Goal: Navigation & Orientation: Find specific page/section

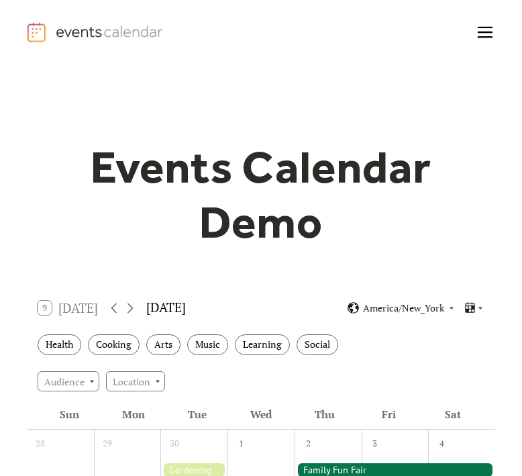
drag, startPoint x: 3, startPoint y: 107, endPoint x: -125, endPoint y: 107, distance: 128.1
click at [0, 107] on html "Demo Pricing FAQ Enterprise Help Contact Log In Get Started Log In get started …" at bounding box center [261, 238] width 522 height 476
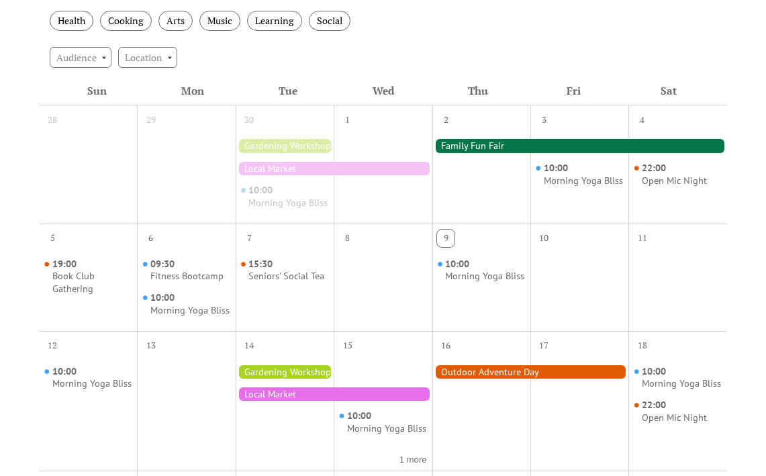
scroll to position [280, 0]
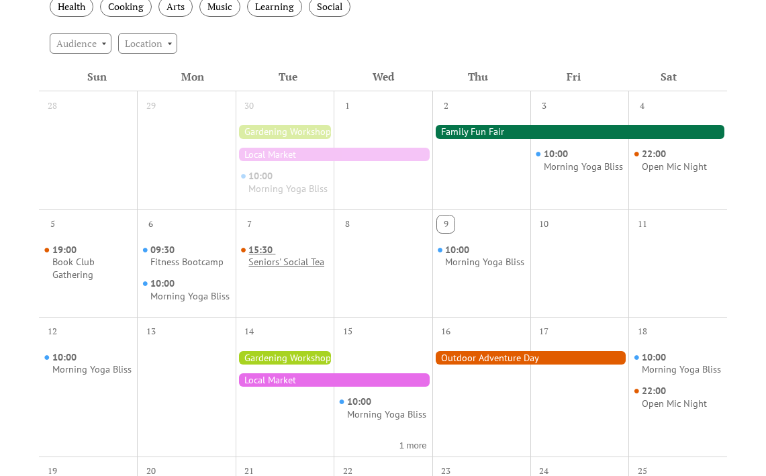
click at [275, 256] on span "15:30" at bounding box center [261, 250] width 27 height 13
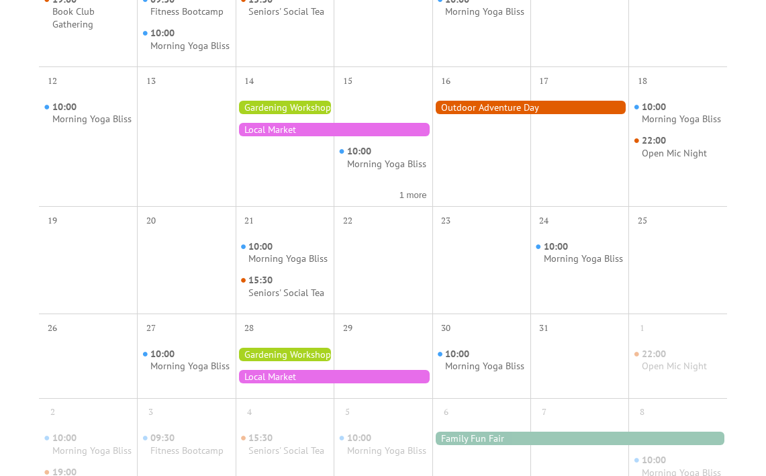
scroll to position [32, 0]
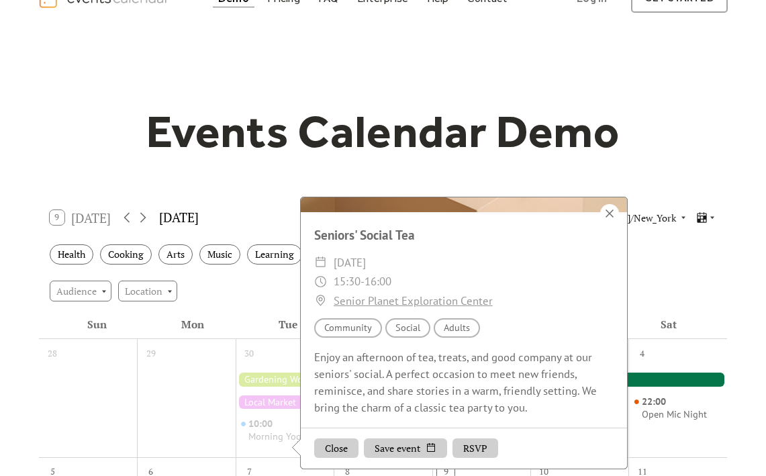
click at [521, 223] on div at bounding box center [609, 213] width 19 height 19
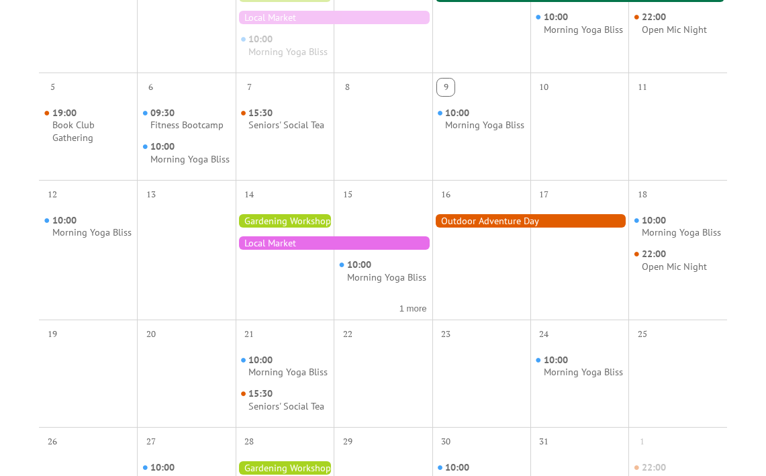
scroll to position [532, 0]
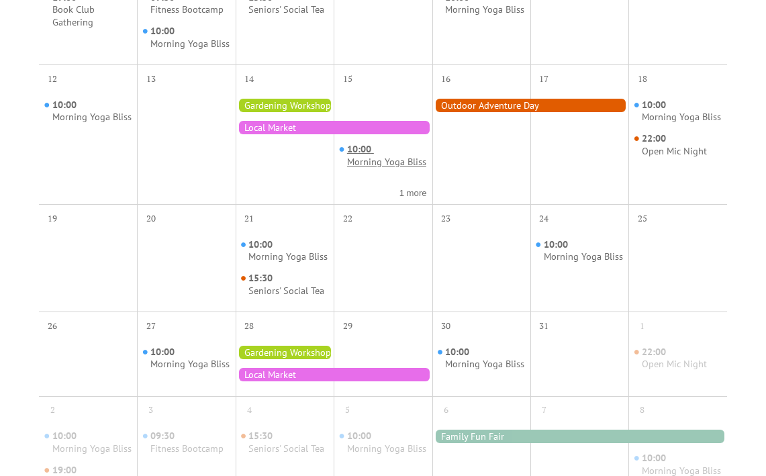
click at [370, 168] on div "Morning Yoga Bliss" at bounding box center [386, 162] width 79 height 13
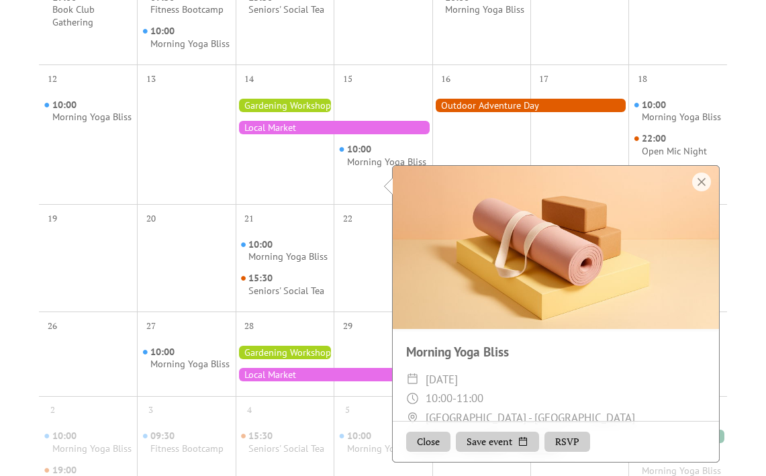
scroll to position [141, 0]
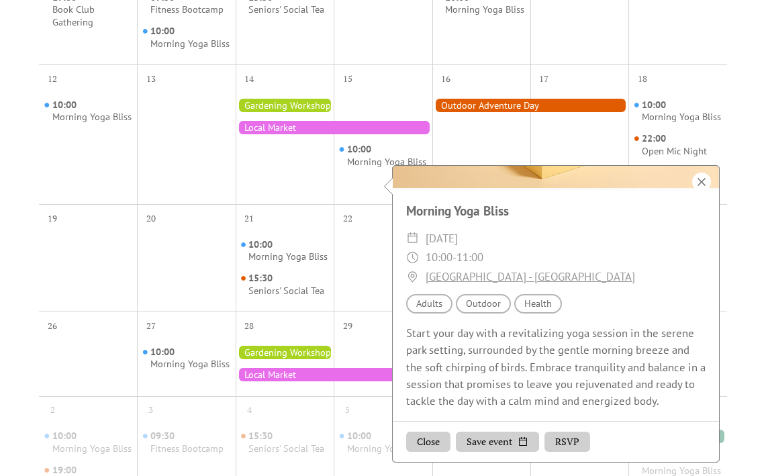
click at [521, 186] on div at bounding box center [701, 181] width 19 height 19
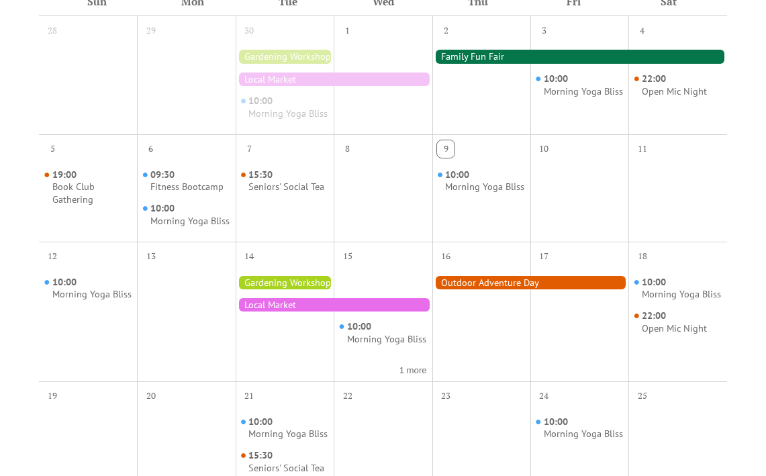
scroll to position [0, 0]
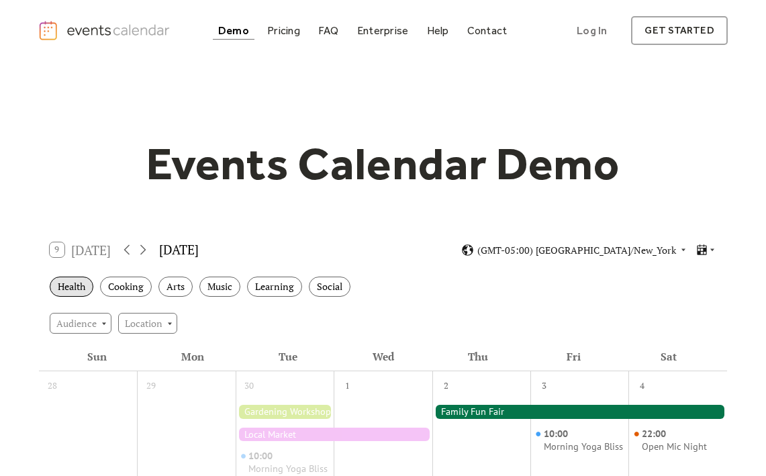
click at [58, 287] on div "Health" at bounding box center [72, 286] width 44 height 21
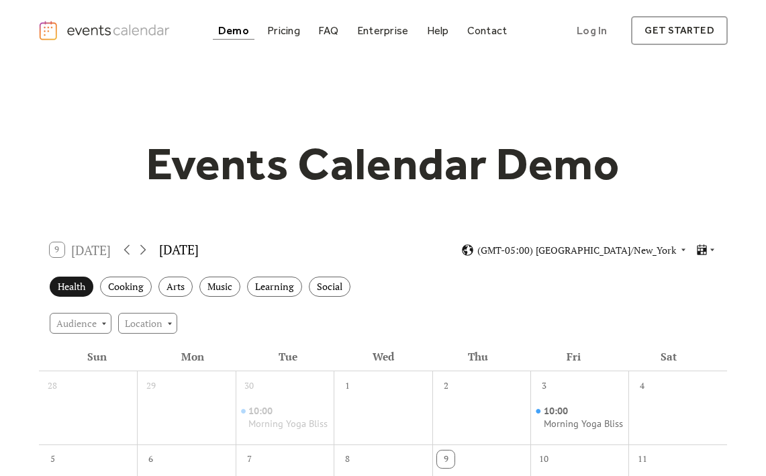
click at [58, 287] on div "Health" at bounding box center [72, 286] width 44 height 21
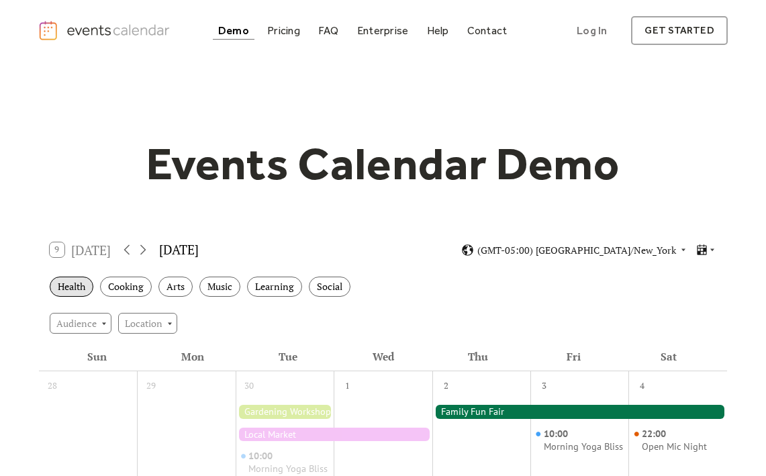
click at [75, 290] on div "Health" at bounding box center [72, 286] width 44 height 21
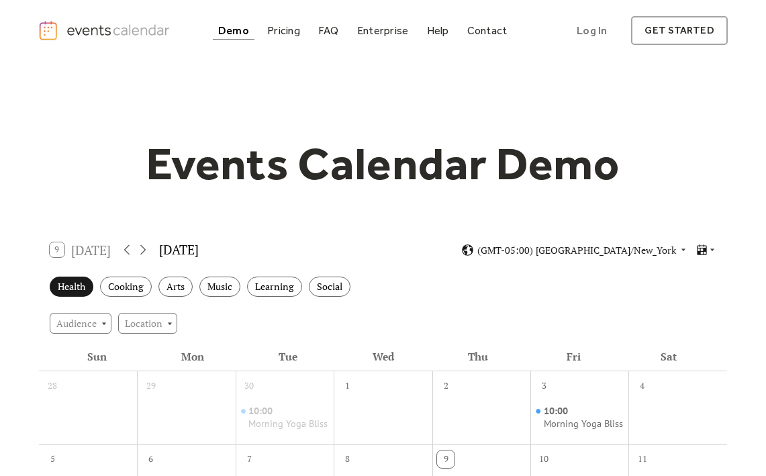
click at [70, 278] on div "Health" at bounding box center [72, 286] width 44 height 21
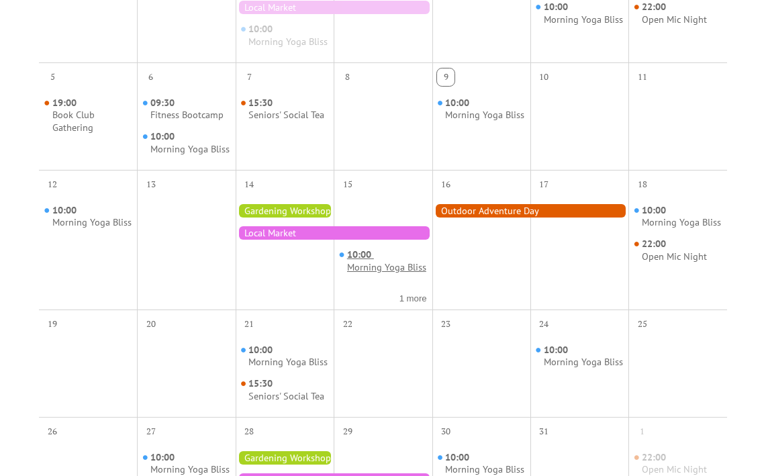
scroll to position [189, 0]
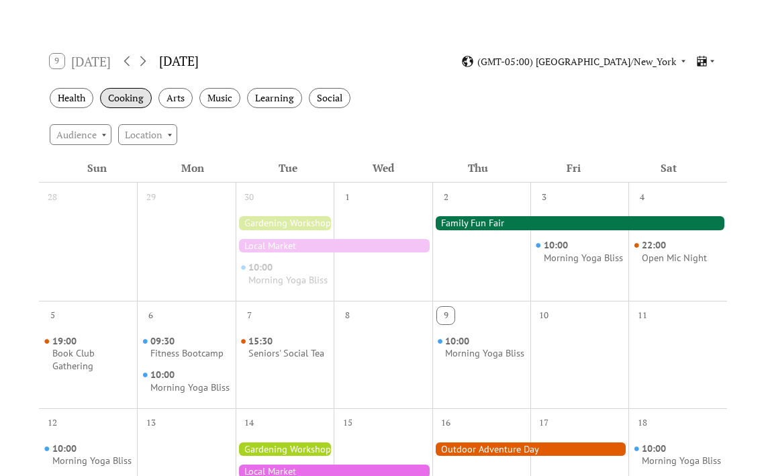
click at [130, 100] on div "Cooking" at bounding box center [126, 98] width 52 height 21
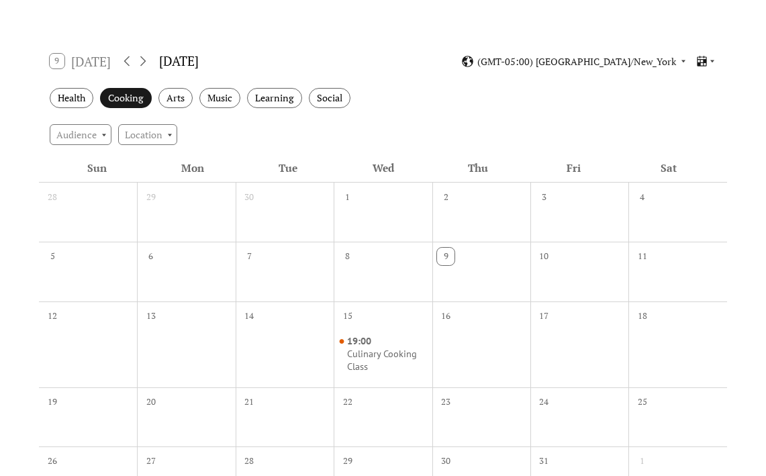
click at [130, 100] on div "Cooking" at bounding box center [126, 98] width 52 height 21
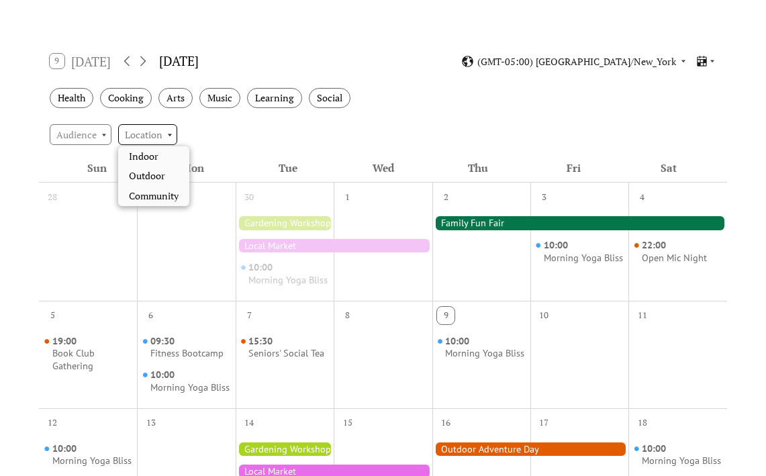
click at [136, 142] on div "Location" at bounding box center [147, 134] width 59 height 20
click at [486, 127] on div "Audience Location" at bounding box center [383, 134] width 688 height 36
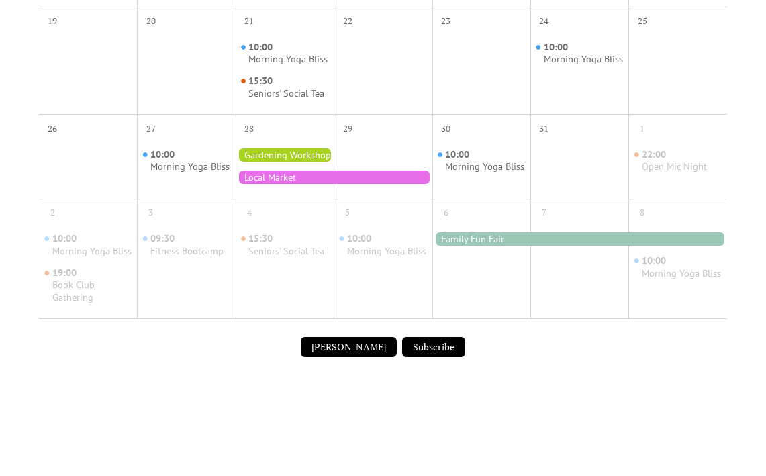
scroll to position [746, 0]
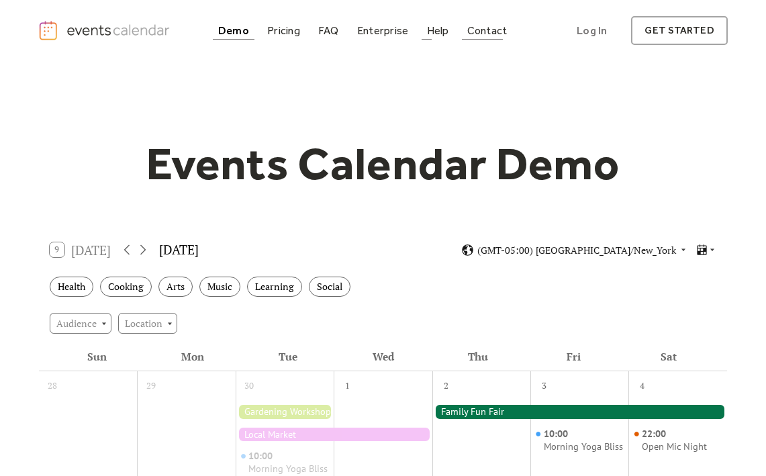
click at [488, 30] on div "Contact" at bounding box center [487, 30] width 40 height 7
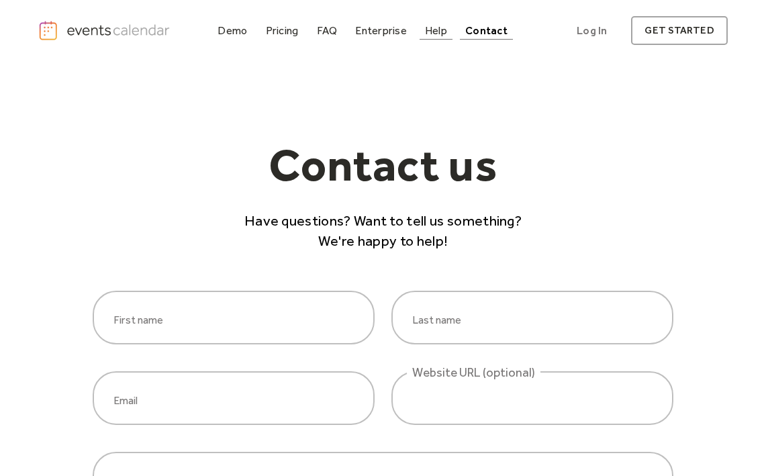
click at [434, 30] on div "Help" at bounding box center [436, 30] width 22 height 7
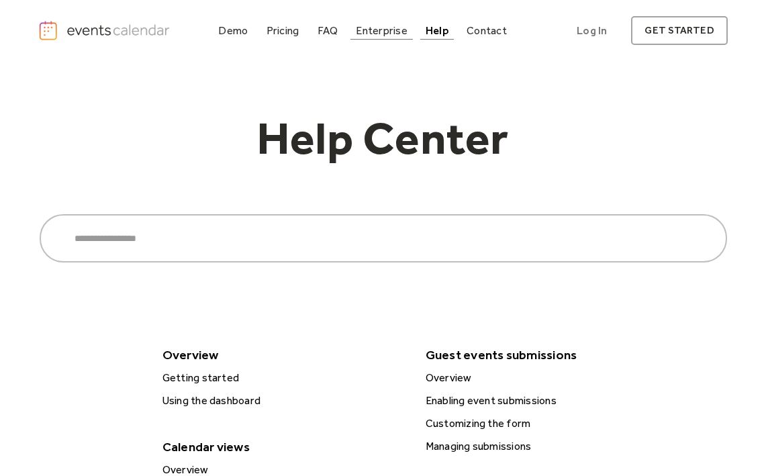
click at [370, 33] on div "Enterprise" at bounding box center [381, 30] width 51 height 7
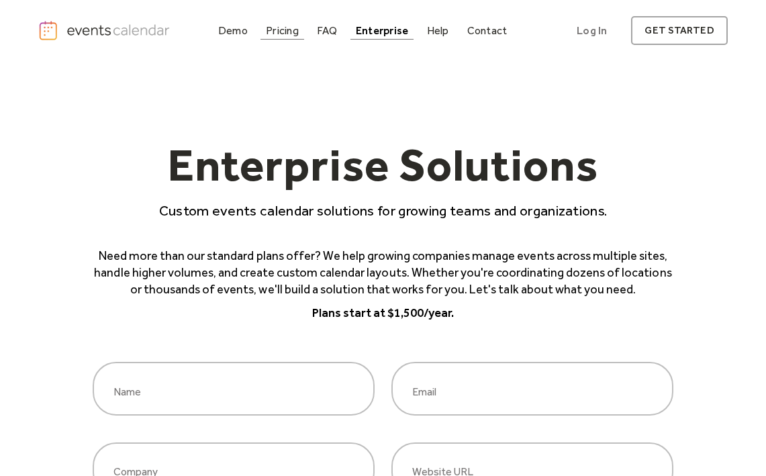
click at [304, 22] on link "Pricing" at bounding box center [282, 30] width 44 height 18
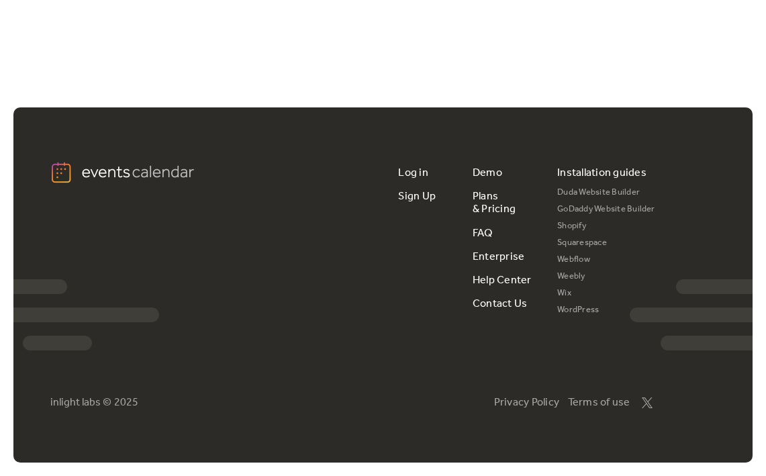
scroll to position [2597, 0]
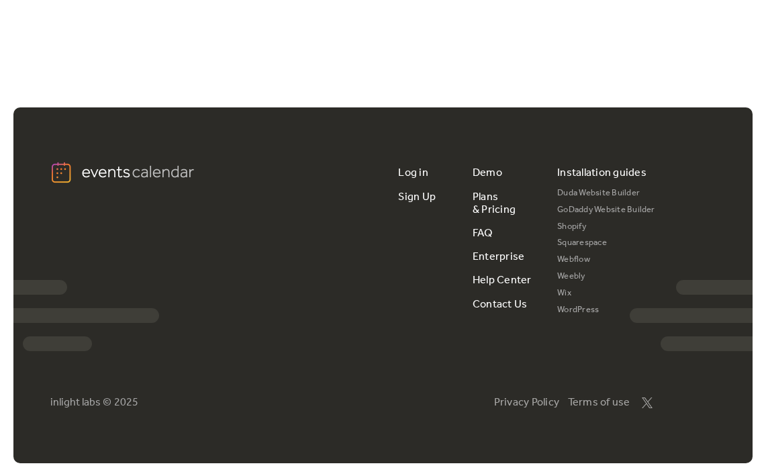
click at [582, 309] on link "WordPress" at bounding box center [606, 310] width 98 height 17
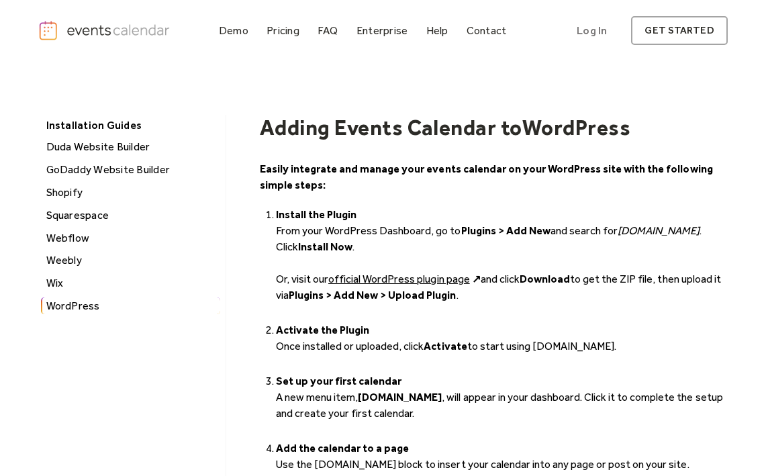
click at [387, 274] on link "official WordPress plugin page" at bounding box center [399, 278] width 142 height 13
